Goal: Information Seeking & Learning: Learn about a topic

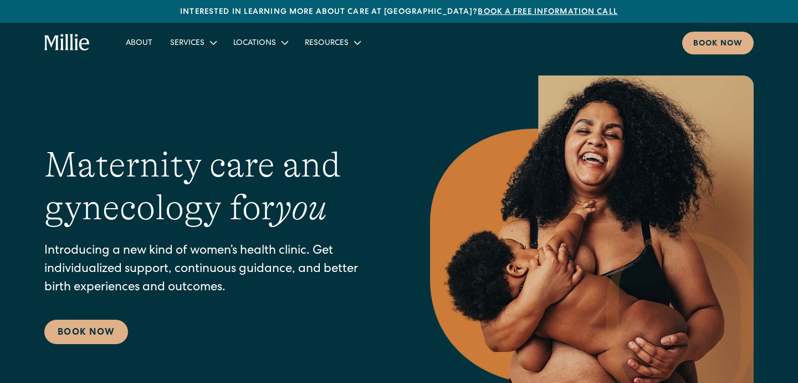
click at [143, 43] on link "About" at bounding box center [139, 42] width 44 height 18
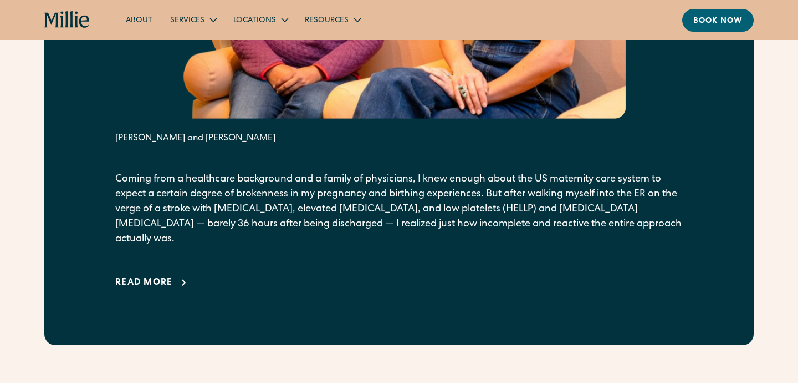
scroll to position [767, 0]
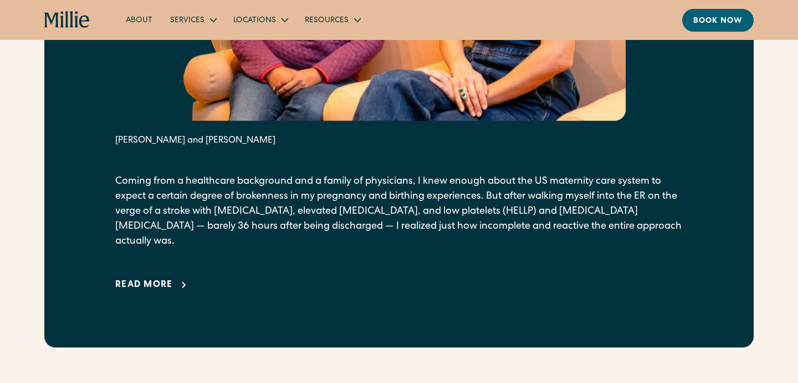
click at [160, 278] on div "Read more" at bounding box center [144, 284] width 58 height 13
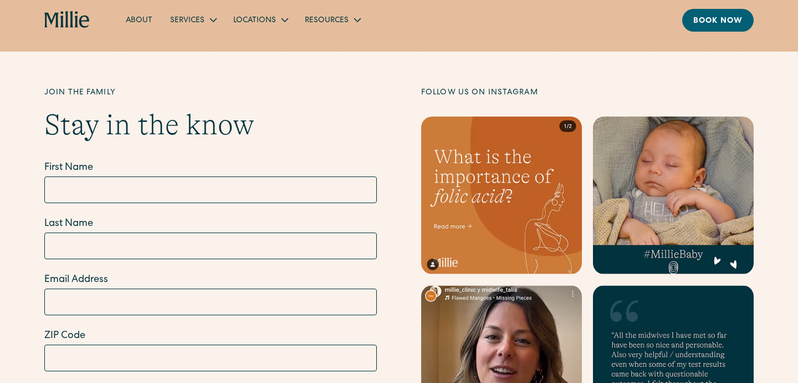
scroll to position [4333, 0]
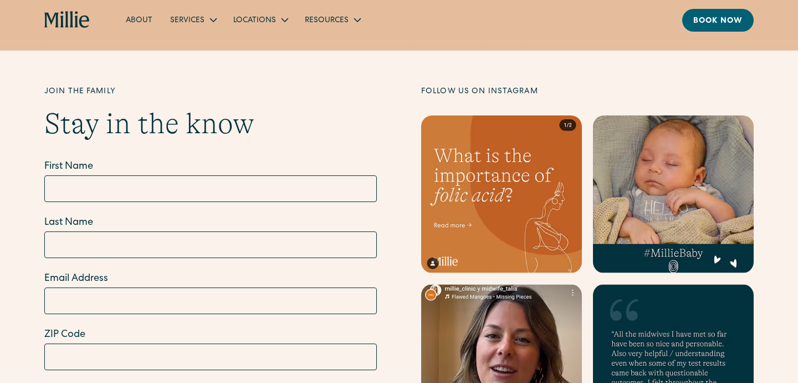
click at [455, 195] on link at bounding box center [501, 193] width 161 height 157
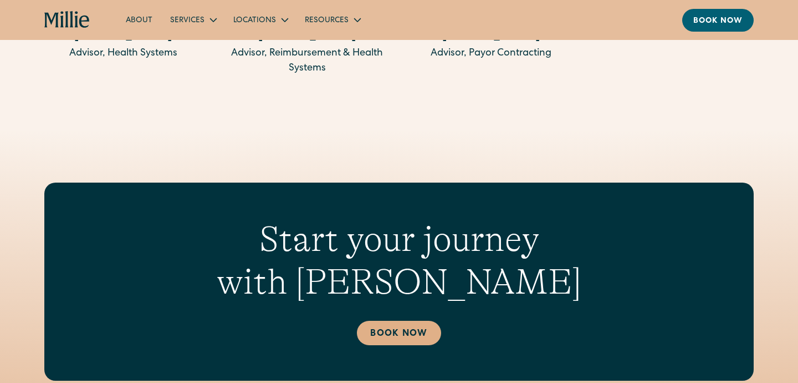
scroll to position [3636, 0]
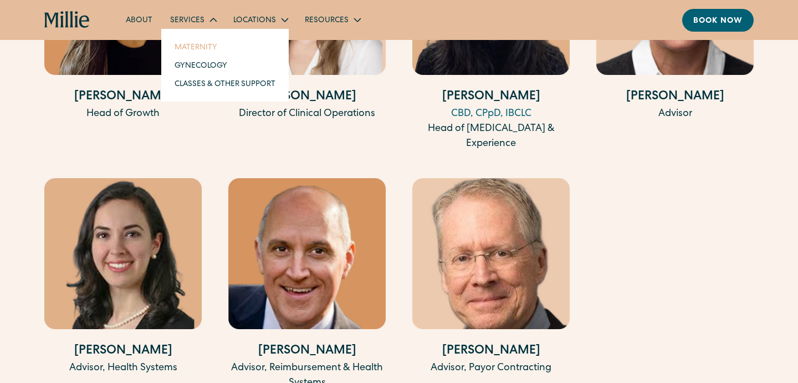
click at [188, 46] on link "Maternity" at bounding box center [225, 47] width 119 height 18
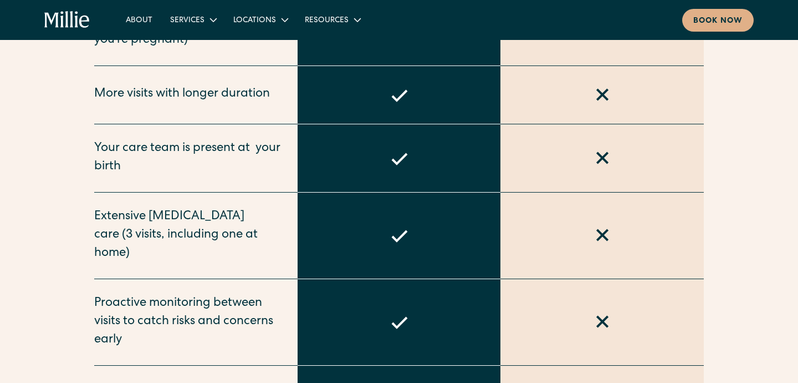
scroll to position [732, 0]
click at [262, 233] on div "Extensive [MEDICAL_DATA] care (3 visits, including one at home)" at bounding box center [189, 234] width 190 height 55
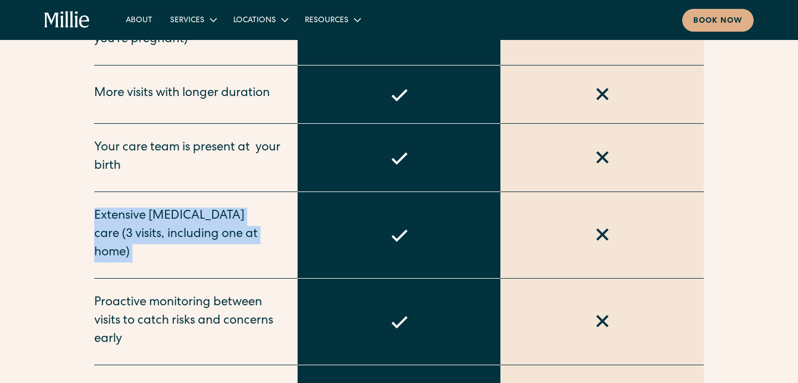
click at [262, 233] on div "Extensive [MEDICAL_DATA] care (3 visits, including one at home)" at bounding box center [189, 234] width 190 height 55
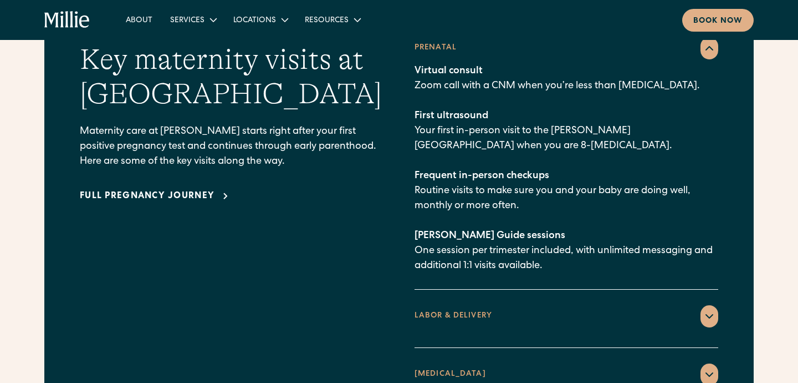
scroll to position [1634, 0]
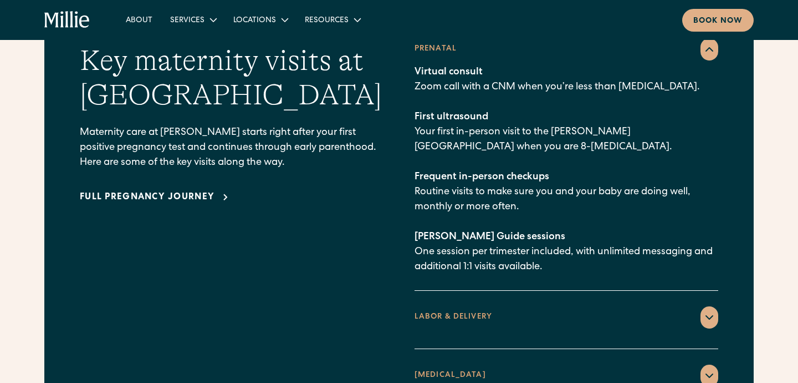
click at [710, 310] on icon at bounding box center [709, 316] width 13 height 13
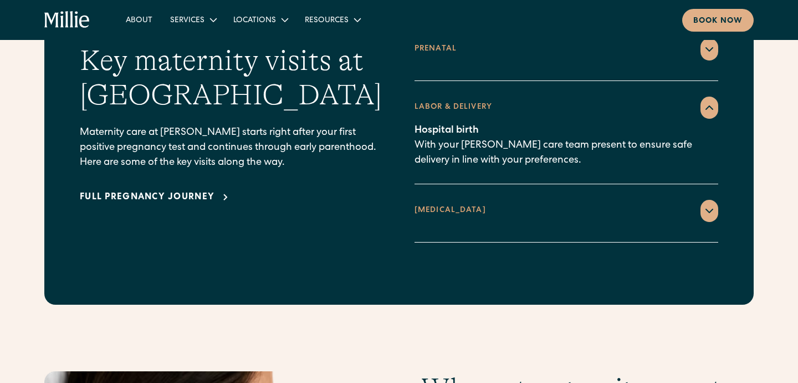
click at [703, 101] on icon at bounding box center [709, 107] width 13 height 13
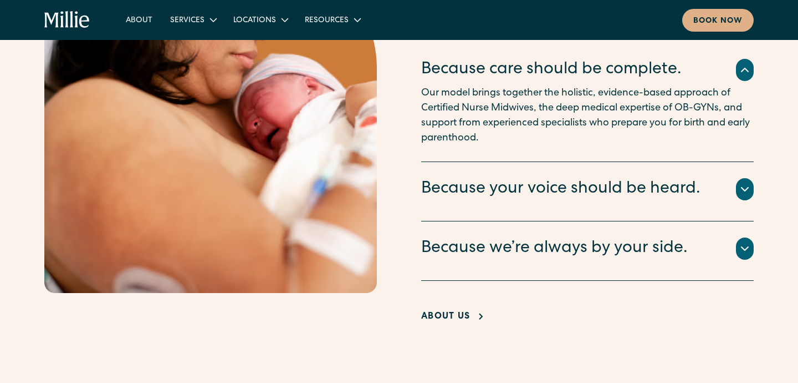
scroll to position [2022, 0]
click at [667, 178] on div "Because your voice should be heard." at bounding box center [560, 189] width 279 height 23
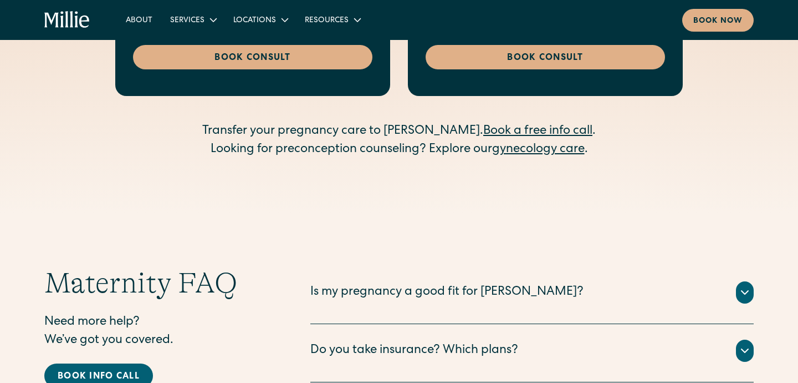
scroll to position [3271, 0]
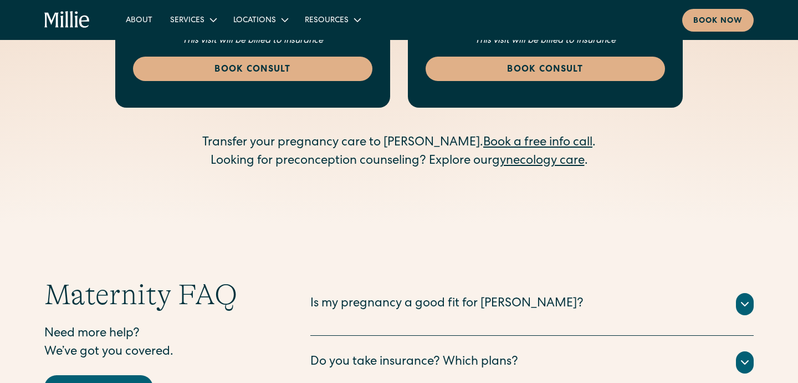
click at [669, 315] on div "The vast majority of pregnancies are considered “low risk” (an estimated 80%) a…" at bounding box center [531, 317] width 443 height 4
click at [711, 293] on div "Is my pregnancy a good fit for [PERSON_NAME]?" at bounding box center [531, 304] width 443 height 22
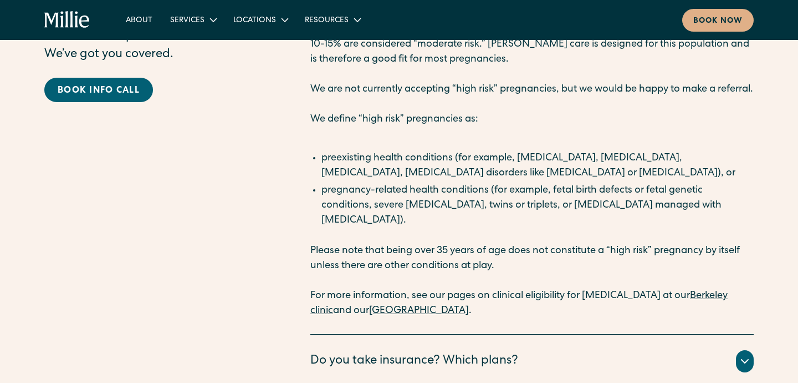
scroll to position [3568, 0]
click at [692, 350] on div "Do you take insurance? Which plans?" at bounding box center [531, 361] width 443 height 22
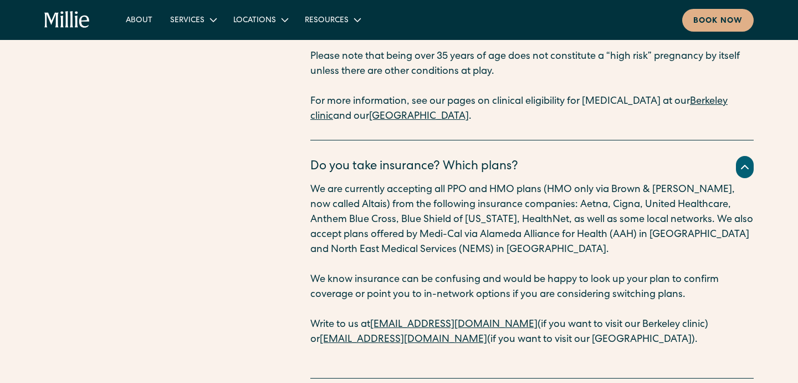
scroll to position [3761, 0]
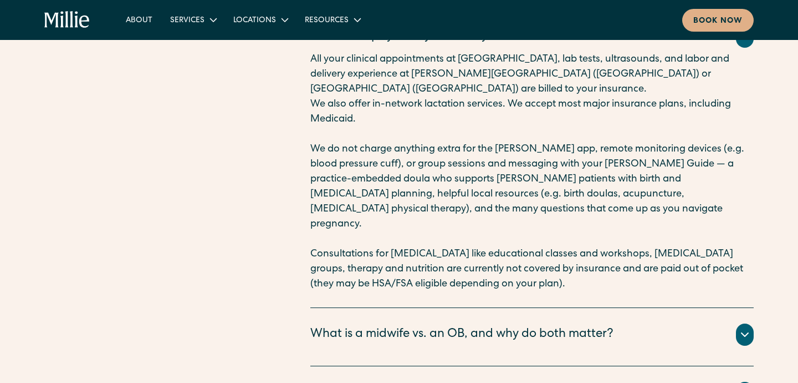
scroll to position [4128, 0]
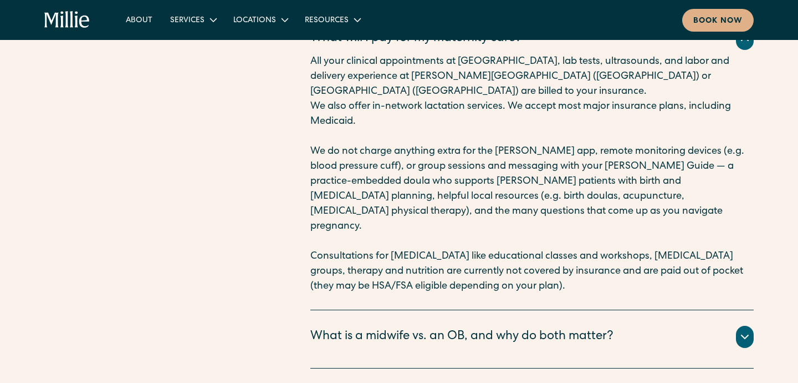
click at [674, 325] on div "What is a midwife vs. an OB, and why do both matter?" at bounding box center [531, 336] width 443 height 22
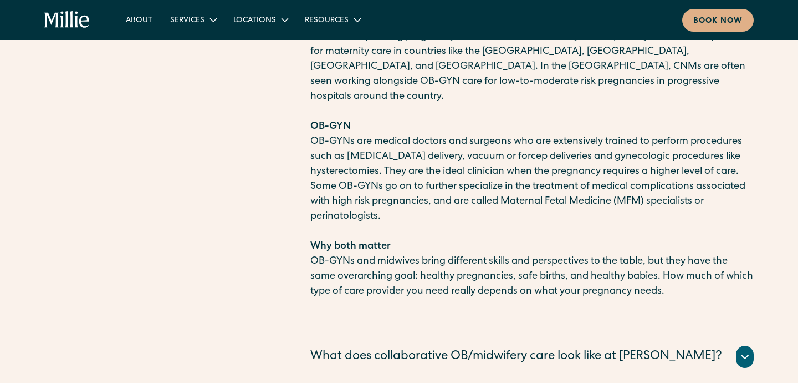
scroll to position [4593, 0]
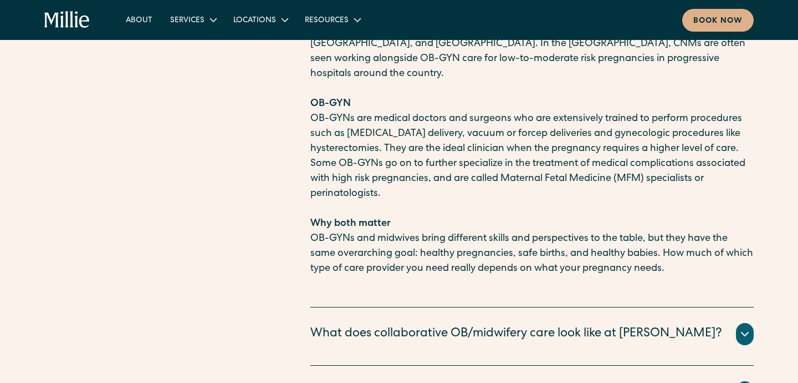
click at [572, 325] on div "What does collaborative OB/midwifery care look like at [PERSON_NAME]?" at bounding box center [516, 334] width 412 height 18
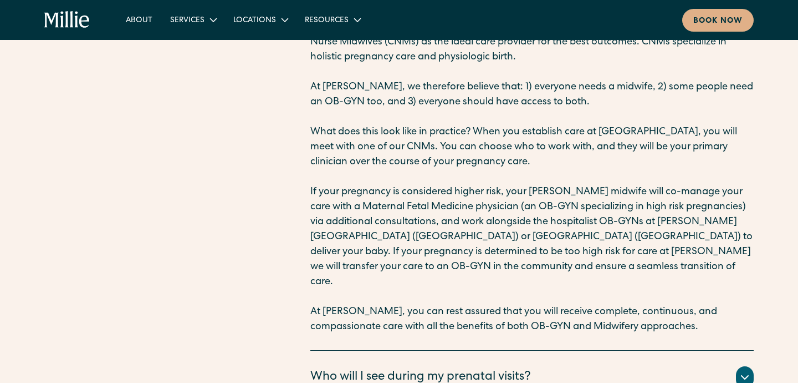
scroll to position [4922, 0]
click at [464, 369] on div "Who will I see during my prenatal visits?" at bounding box center [420, 378] width 221 height 18
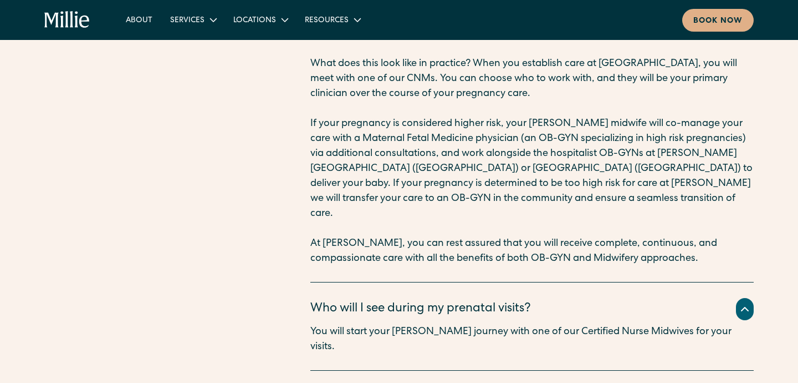
scroll to position [4990, 0]
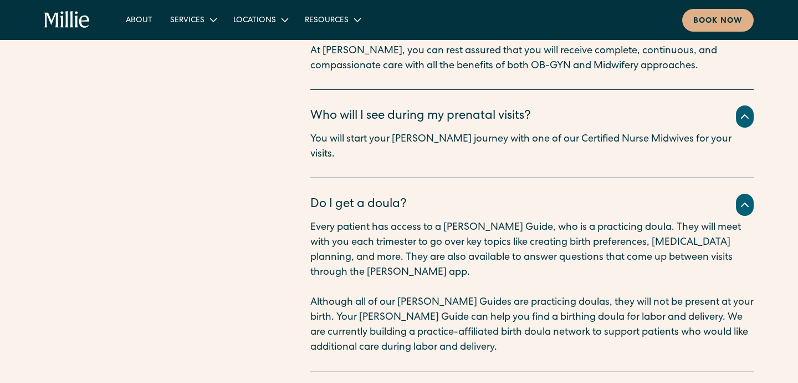
scroll to position [5183, 0]
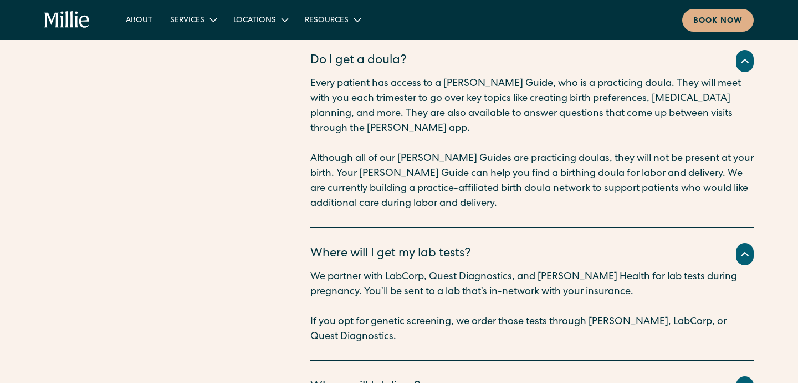
scroll to position [5323, 0]
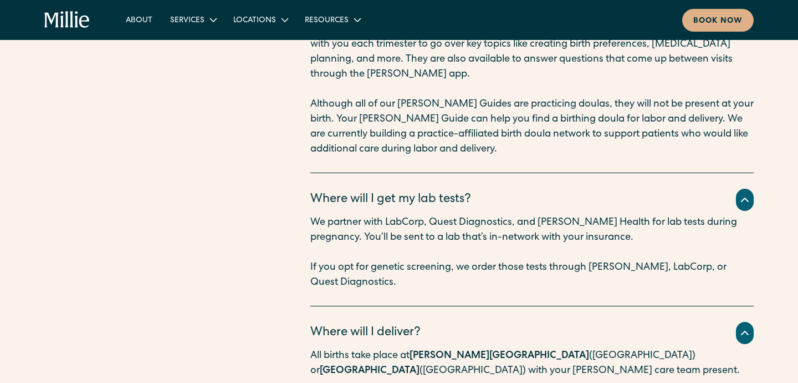
scroll to position [5380, 0]
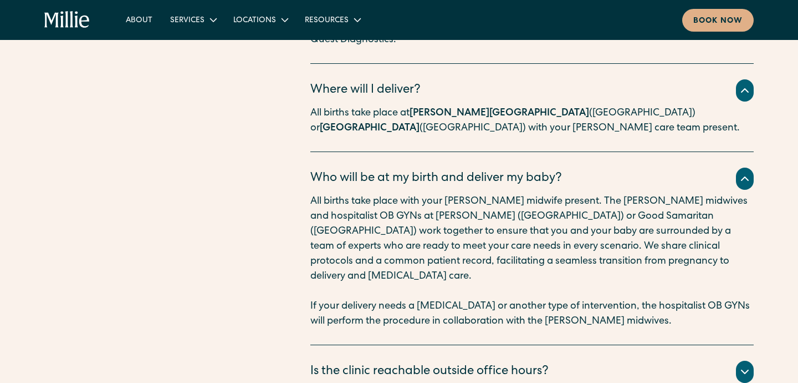
scroll to position [5623, 0]
click at [588, 345] on div "Is the clinic reachable outside office hours? We’re available to answer clinica…" at bounding box center [531, 374] width 443 height 58
click at [590, 361] on div "Is the clinic reachable outside office hours?" at bounding box center [531, 372] width 443 height 22
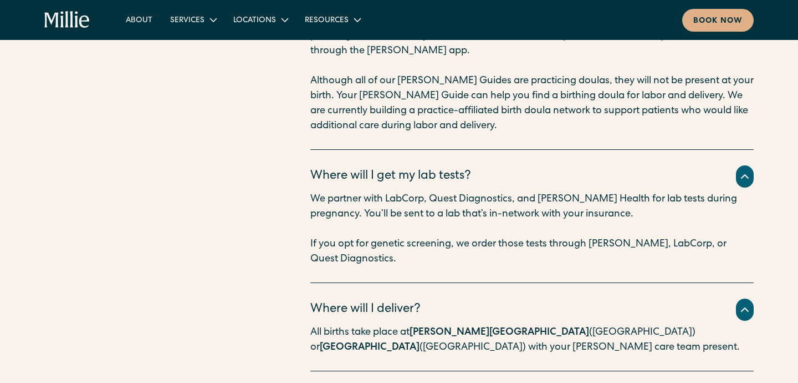
scroll to position [4457, 0]
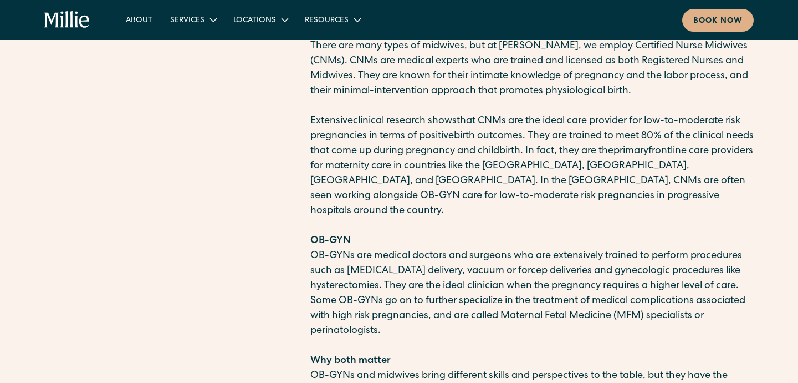
click at [74, 9] on div "About Services Maternity Gynecology Classes & Other Support Locations [GEOGRAPH…" at bounding box center [399, 20] width 710 height 23
click at [75, 19] on icon "home" at bounding box center [67, 20] width 46 height 18
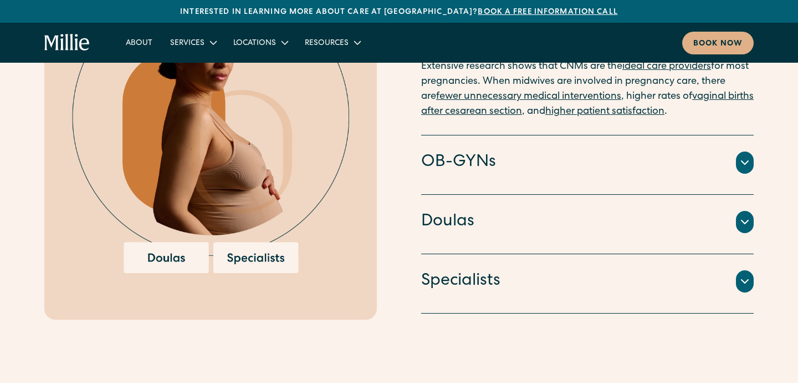
scroll to position [1313, 0]
